Goal: Task Accomplishment & Management: Use online tool/utility

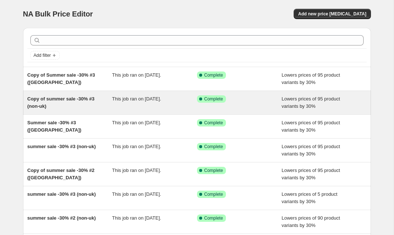
click at [70, 101] on div "Copy of summer sale -30% #3 (non-uk)" at bounding box center [69, 102] width 85 height 15
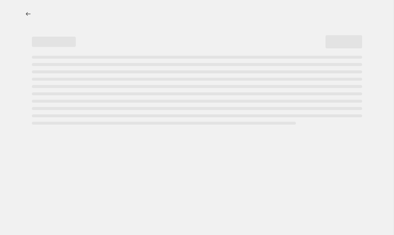
select select "percentage"
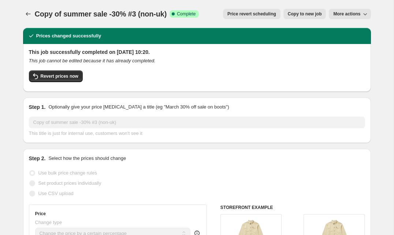
click at [295, 15] on span "Copy to new job" at bounding box center [305, 14] width 34 height 6
select select "percentage"
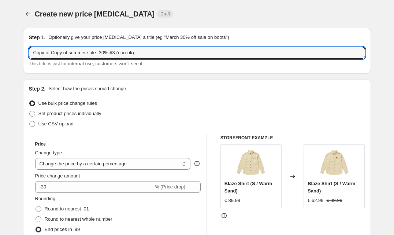
drag, startPoint x: 71, startPoint y: 53, endPoint x: -18, endPoint y: 50, distance: 88.3
click at [0, 50] on html "Home Settings Plans Skip to content Create new price change job. This page is r…" at bounding box center [197, 117] width 394 height 235
click at [82, 53] on input "summer sale -30% #3 (non-uk)" at bounding box center [197, 53] width 336 height 12
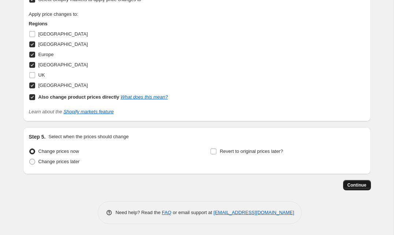
type input "summer sale -30% #4 (non-uk)"
click at [355, 186] on span "Continue" at bounding box center [356, 185] width 19 height 6
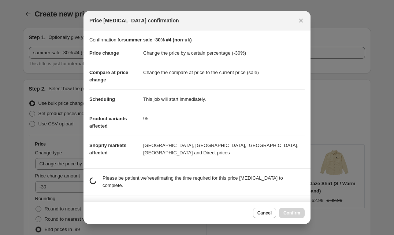
scroll to position [0, 0]
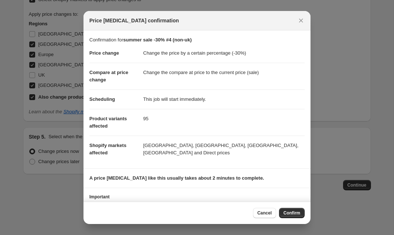
click at [299, 218] on div "Cancel Confirm" at bounding box center [196, 212] width 227 height 22
click at [299, 217] on button "Confirm" at bounding box center [292, 213] width 26 height 10
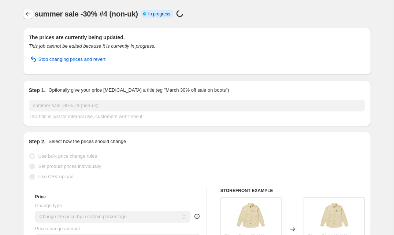
click at [28, 13] on icon "Price change jobs" at bounding box center [28, 13] width 7 height 7
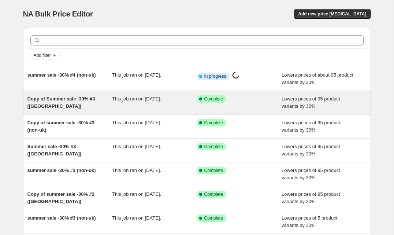
click at [86, 103] on div "Copy of Summer sale -30% #3 (uk)" at bounding box center [69, 102] width 85 height 15
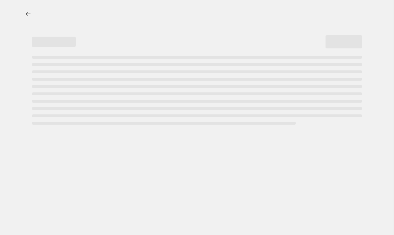
select select "percentage"
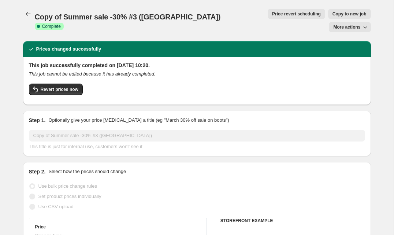
click at [332, 15] on span "Copy to new job" at bounding box center [349, 14] width 34 height 6
select select "percentage"
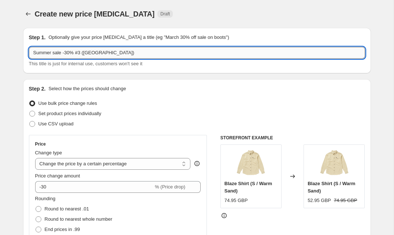
click at [82, 52] on input "Summer sale -30% #3 (uk)" at bounding box center [197, 53] width 336 height 12
type input "Summer sale -30% # (uk)"
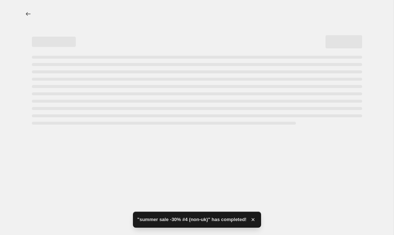
select select "percentage"
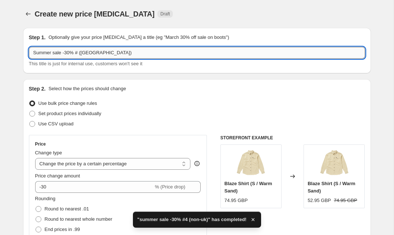
click at [78, 52] on input "Summer sale -30% # (uk)" at bounding box center [197, 53] width 336 height 12
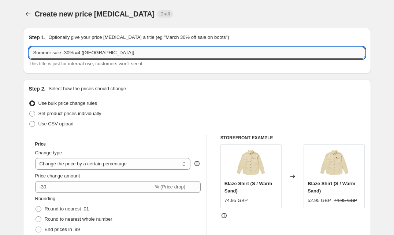
scroll to position [714, 0]
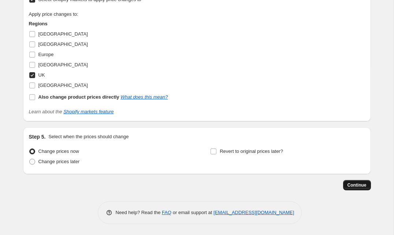
type input "Summer sale -30% #4 (uk)"
click at [361, 183] on span "Continue" at bounding box center [356, 185] width 19 height 6
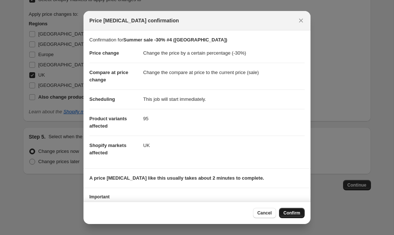
click at [295, 213] on span "Confirm" at bounding box center [291, 213] width 17 height 6
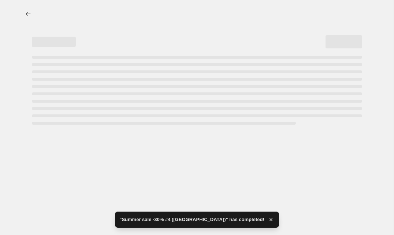
select select "percentage"
